Goal: Navigation & Orientation: Find specific page/section

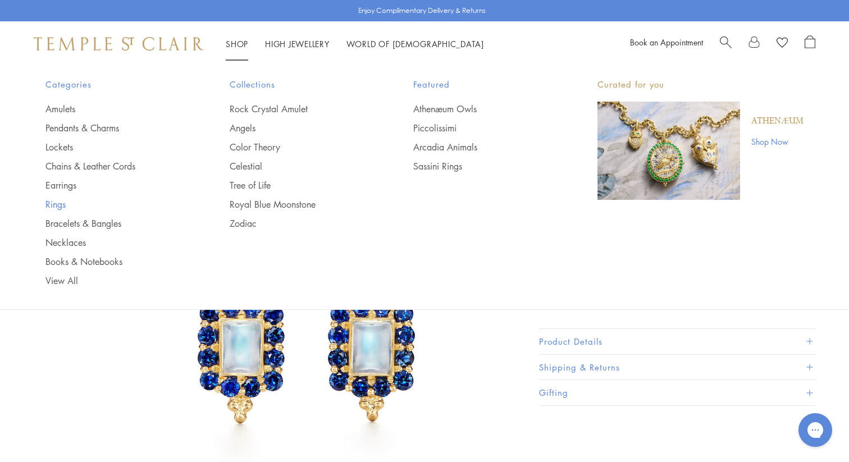
click at [57, 208] on link "Rings" at bounding box center [114, 204] width 139 height 12
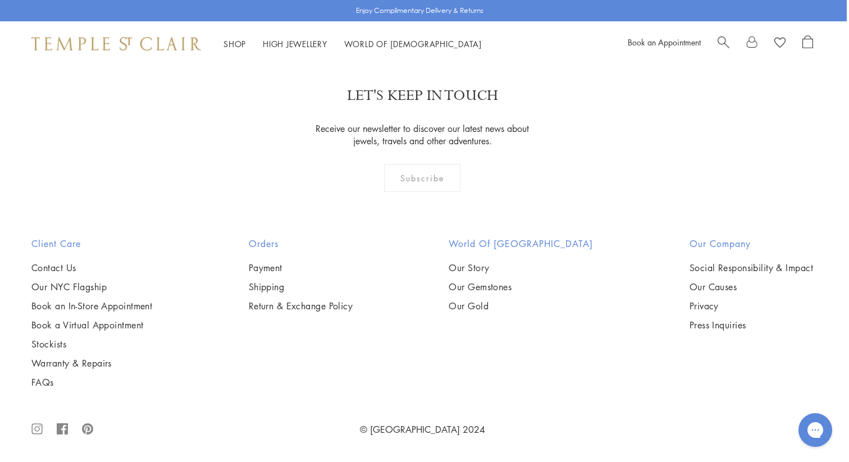
scroll to position [5246, 2]
click at [0, 0] on img at bounding box center [0, 0] width 0 height 0
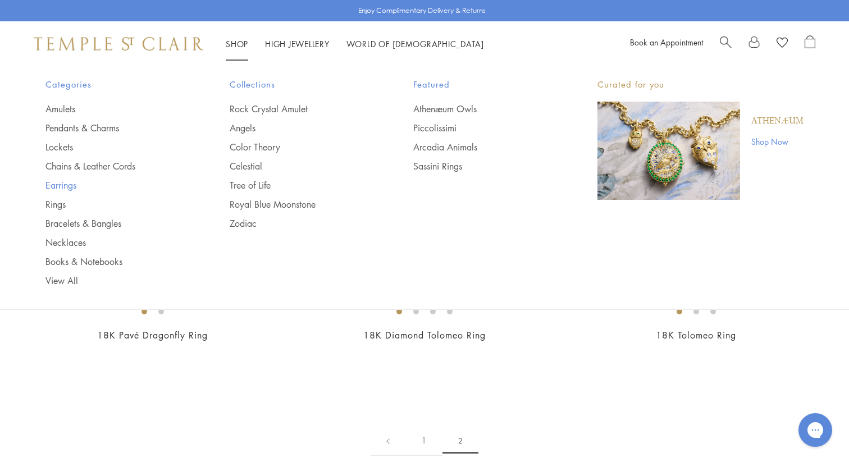
click at [63, 183] on link "Earrings" at bounding box center [114, 185] width 139 height 12
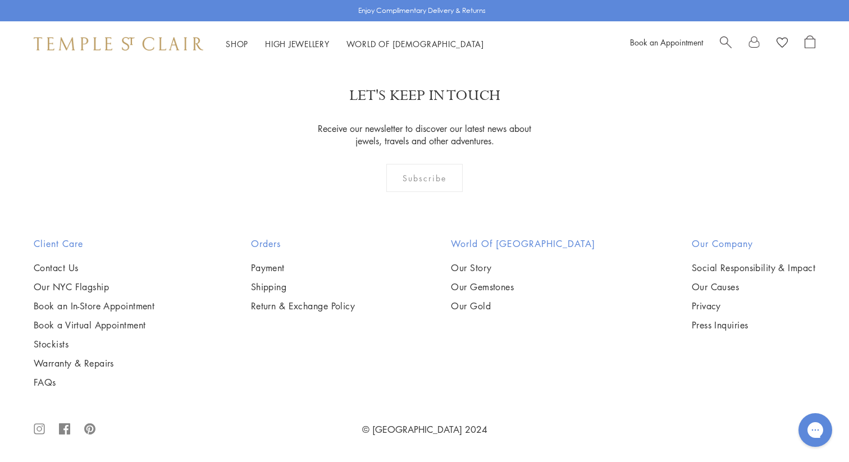
scroll to position [5757, 0]
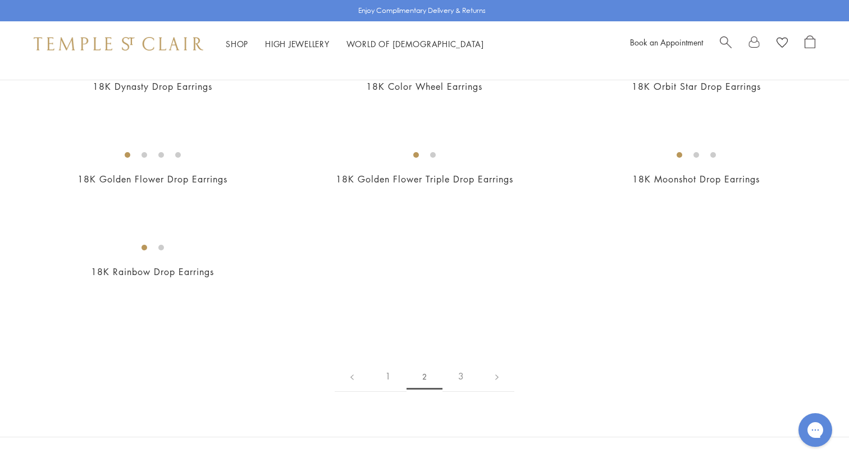
scroll to position [1454, 0]
click at [0, 0] on img at bounding box center [0, 0] width 0 height 0
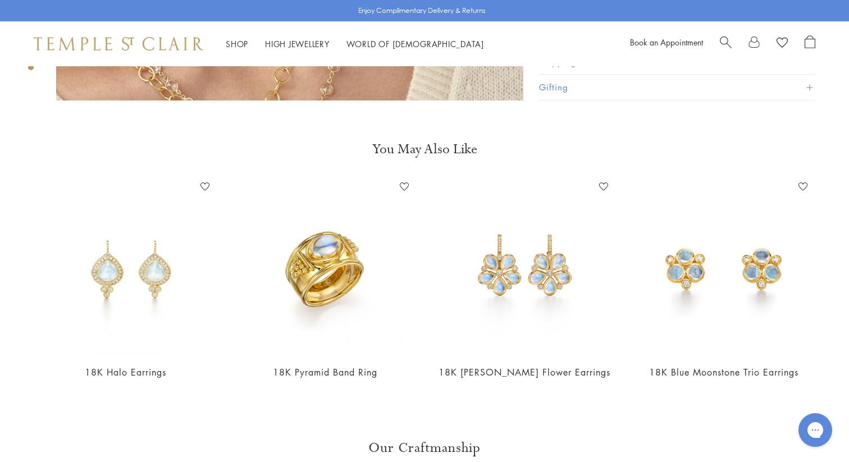
scroll to position [921, 0]
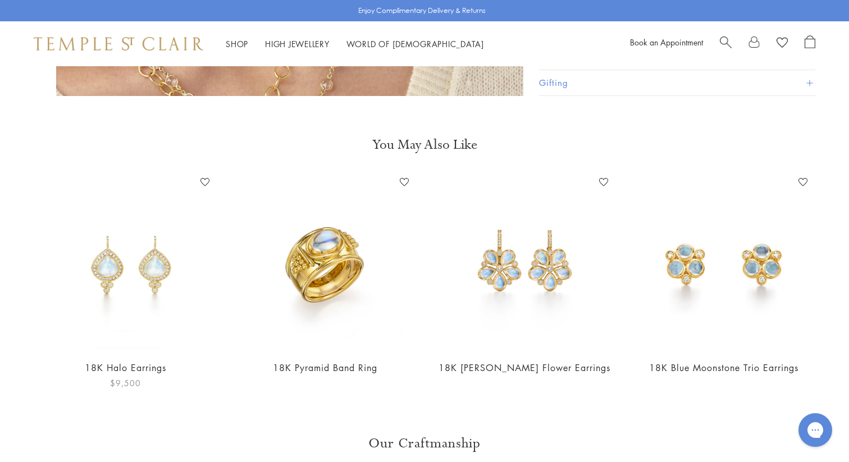
click at [111, 250] on img at bounding box center [125, 261] width 177 height 177
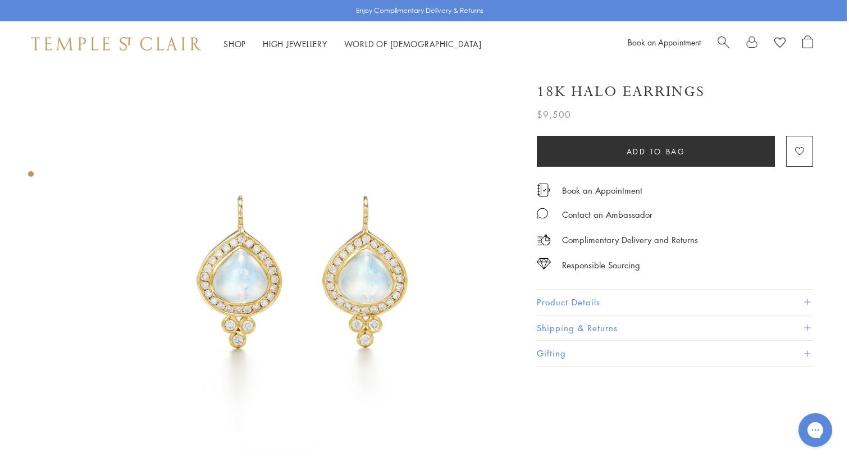
scroll to position [0, 2]
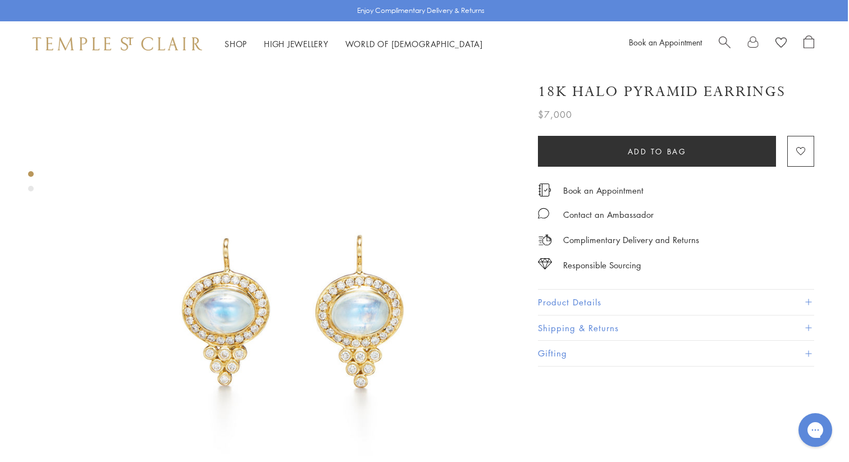
scroll to position [0, 1]
